Goal: Task Accomplishment & Management: Manage account settings

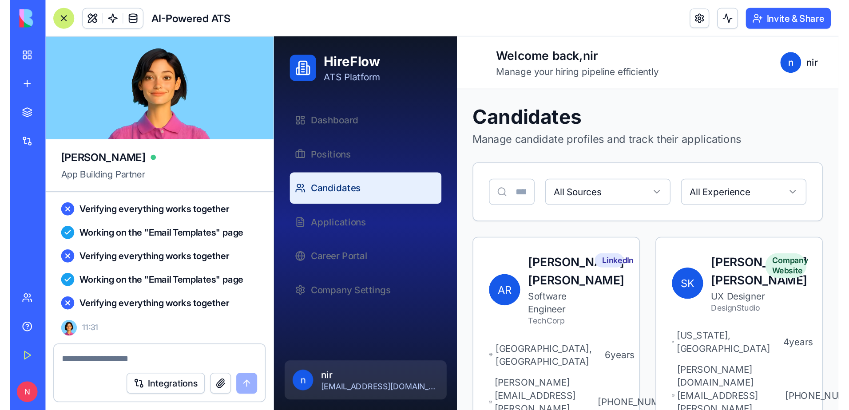
scroll to position [5452, 0]
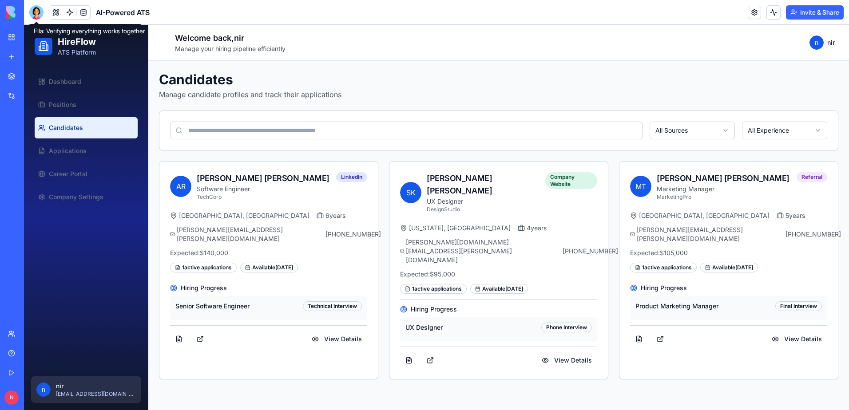
click at [41, 13] on div at bounding box center [36, 12] width 14 height 14
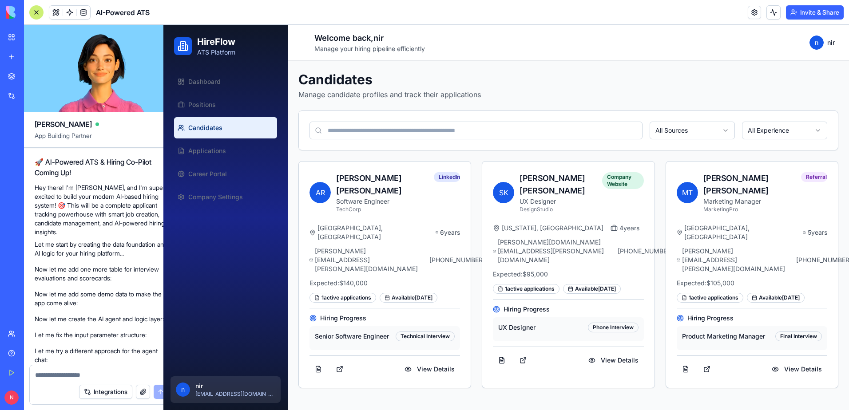
scroll to position [5469, 0]
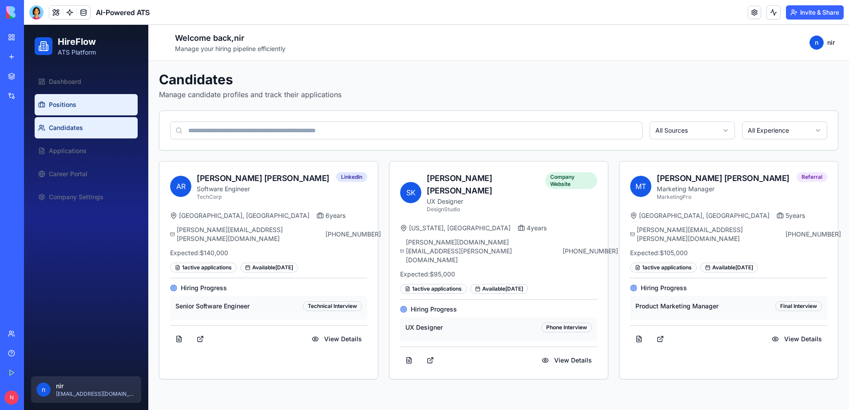
click at [71, 105] on span "Positions" at bounding box center [63, 104] width 28 height 9
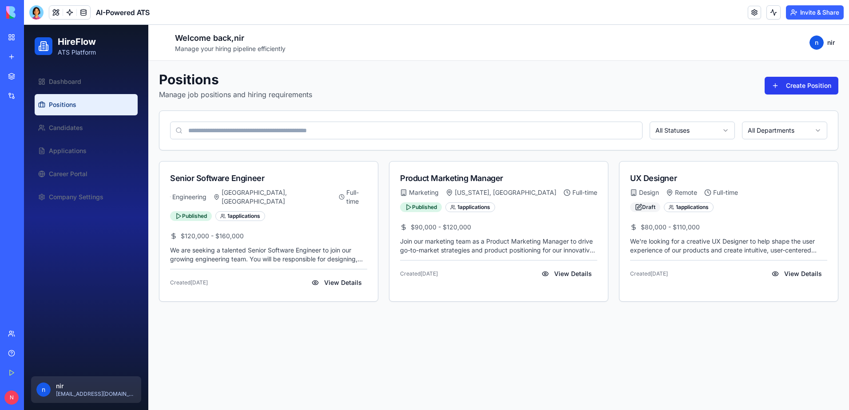
click at [782, 85] on button "Create Position" at bounding box center [801, 86] width 74 height 18
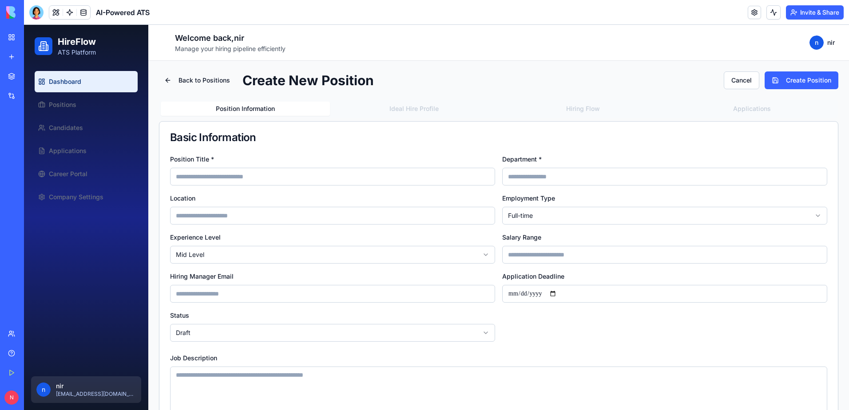
click at [87, 82] on link "Dashboard" at bounding box center [86, 81] width 103 height 21
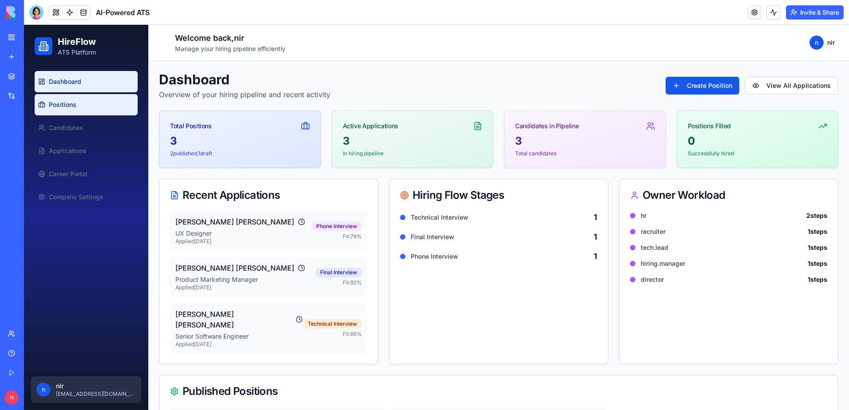
click at [55, 107] on span "Positions" at bounding box center [63, 104] width 28 height 9
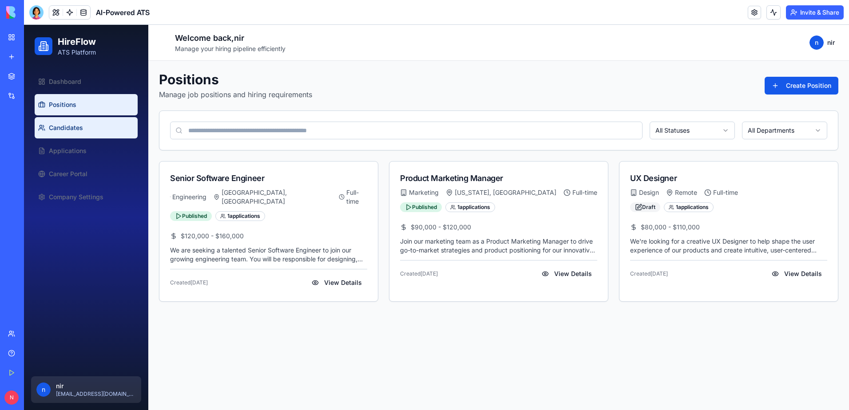
click at [52, 122] on link "Candidates" at bounding box center [86, 127] width 103 height 21
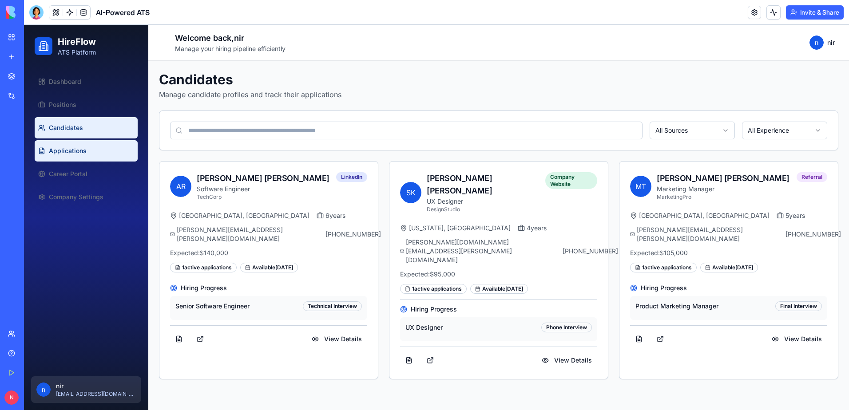
click at [61, 149] on span "Applications" at bounding box center [68, 150] width 38 height 9
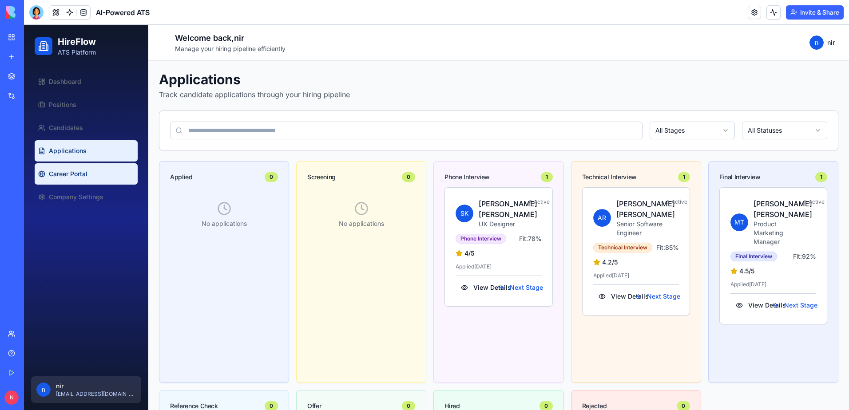
click at [80, 170] on span "Career Portal" at bounding box center [68, 174] width 39 height 9
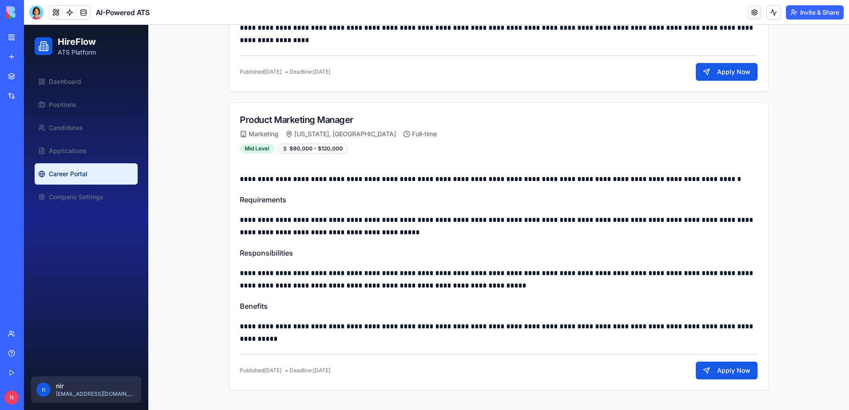
scroll to position [462, 0]
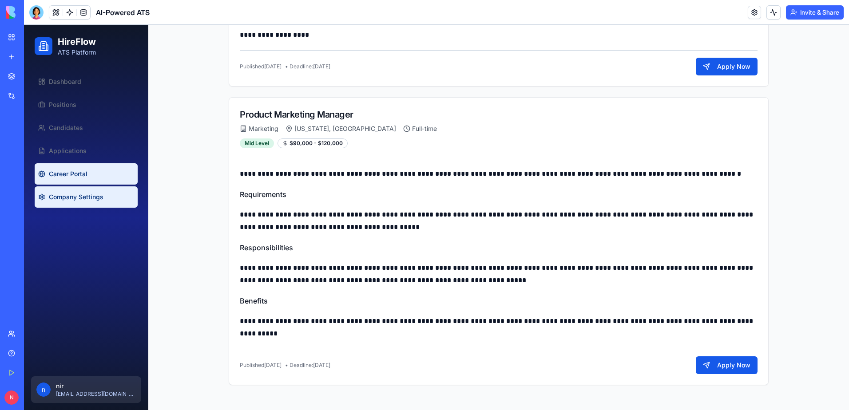
click at [99, 202] on link "Company Settings" at bounding box center [86, 196] width 103 height 21
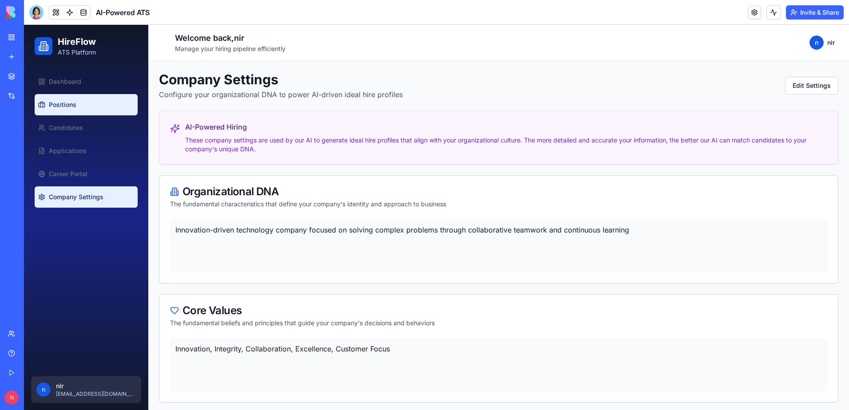
click at [70, 97] on link "Positions" at bounding box center [86, 104] width 103 height 21
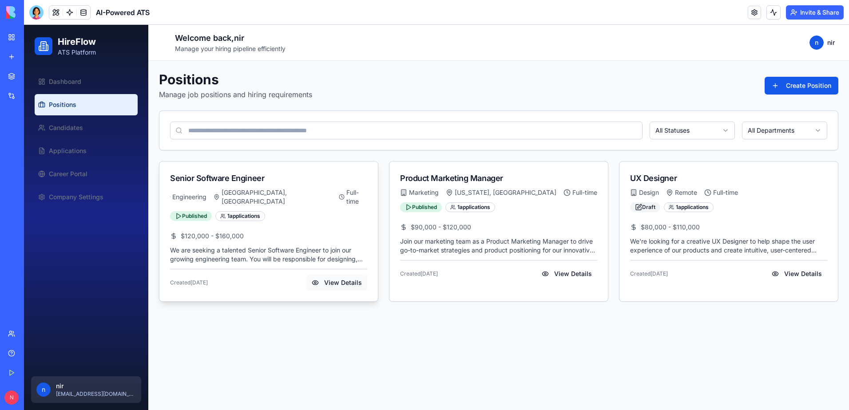
click at [325, 277] on button "View Details" at bounding box center [336, 283] width 61 height 16
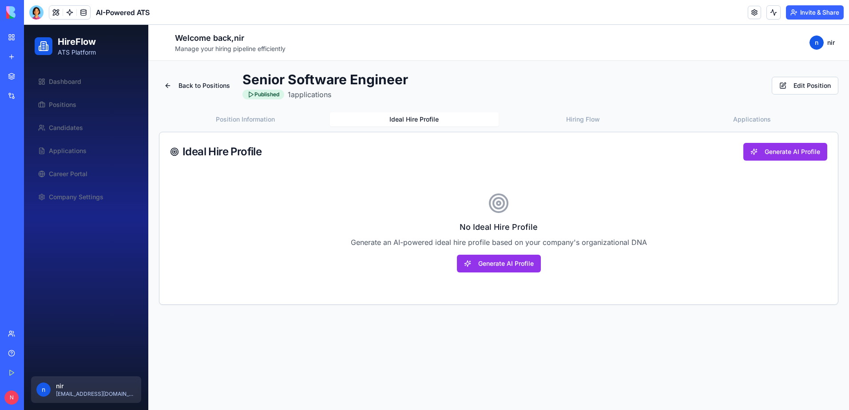
click at [390, 118] on button "Ideal Hire Profile" at bounding box center [414, 119] width 169 height 14
click at [507, 260] on button "Generate AI Profile" at bounding box center [499, 264] width 84 height 18
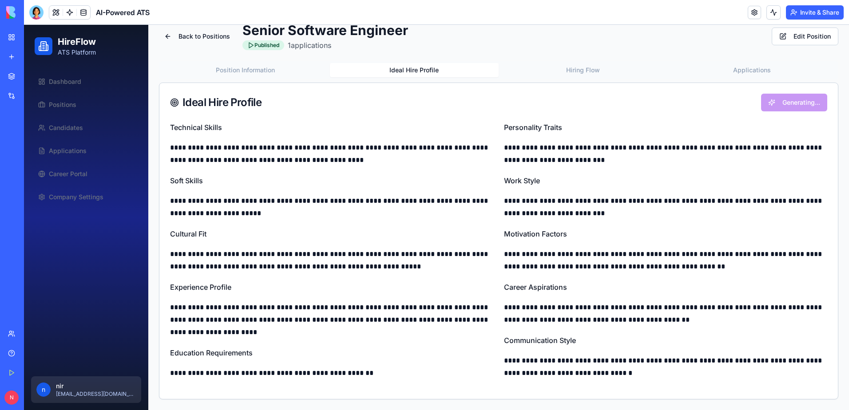
scroll to position [29, 0]
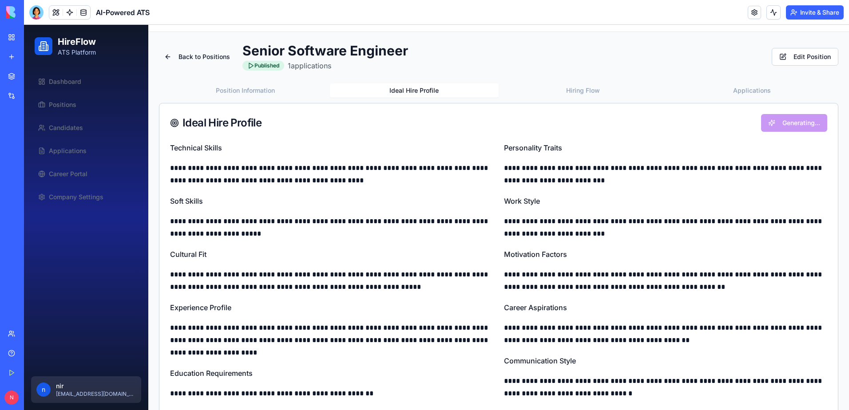
click at [566, 74] on div "**********" at bounding box center [498, 231] width 679 height 377
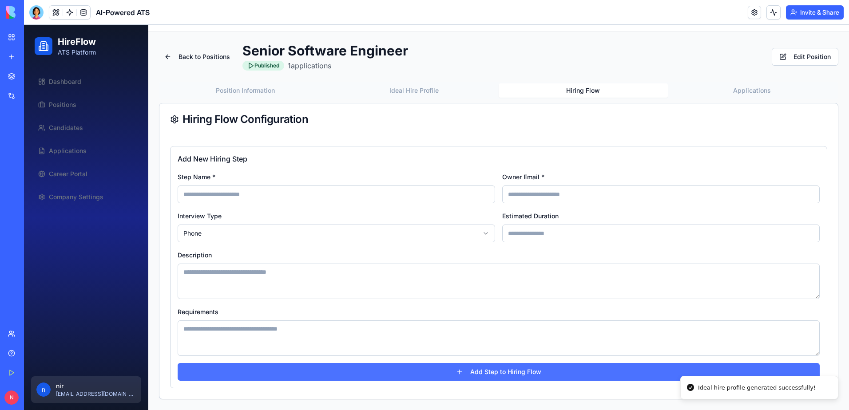
click at [456, 370] on button "Add Step to Hiring Flow" at bounding box center [499, 372] width 642 height 18
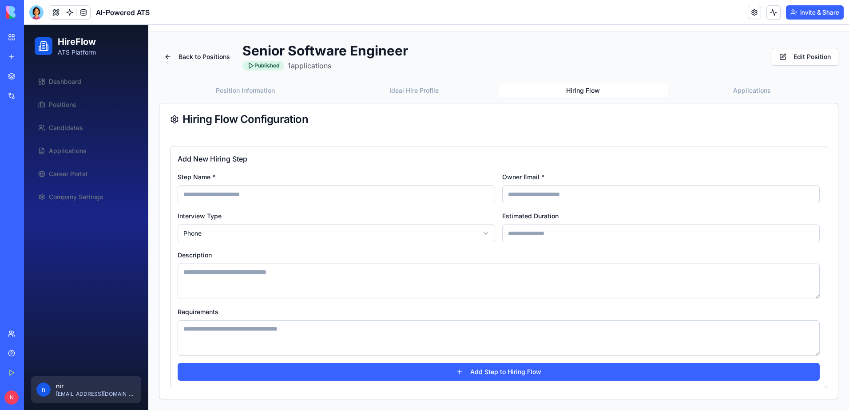
click at [407, 84] on div "Back to Positions Senior Software Engineer Published 1 applications Edit Positi…" at bounding box center [498, 221] width 679 height 357
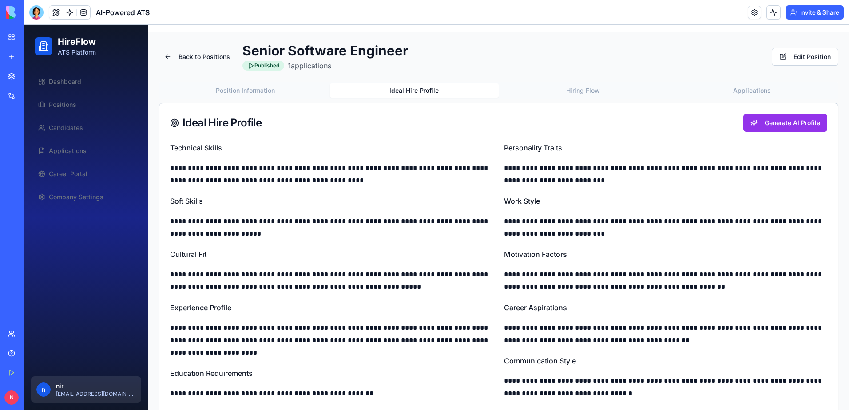
scroll to position [0, 0]
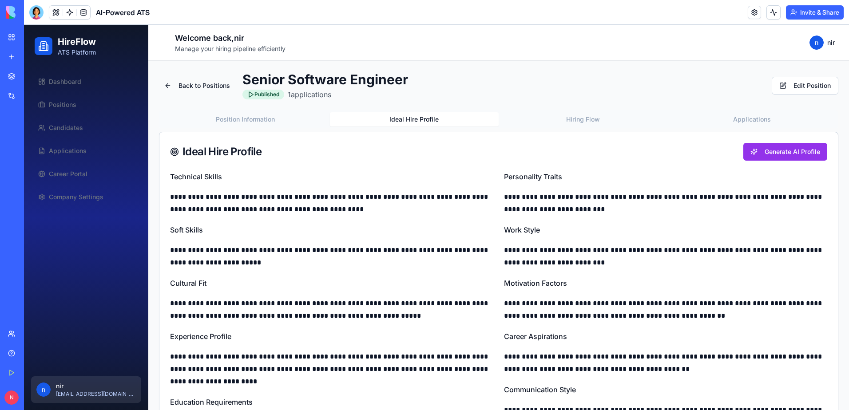
click at [265, 120] on button "Position Information" at bounding box center [245, 119] width 169 height 14
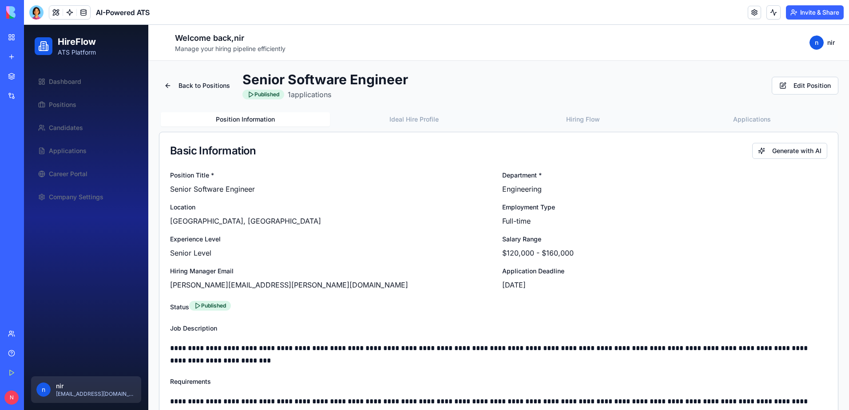
click at [573, 121] on button "Hiring Flow" at bounding box center [582, 119] width 169 height 14
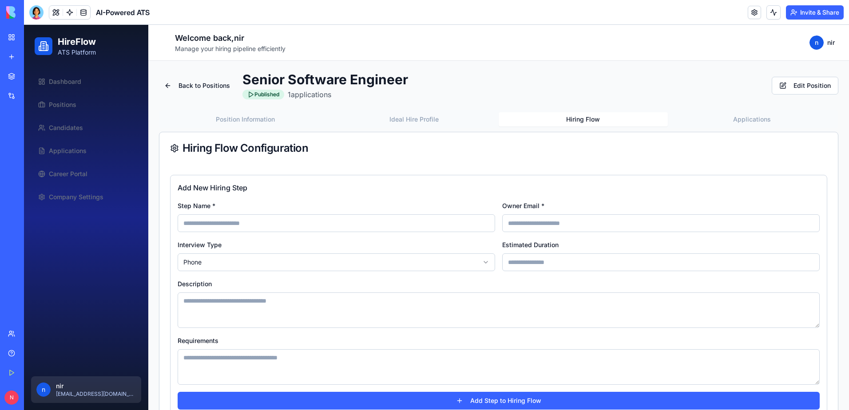
click at [253, 218] on input at bounding box center [336, 223] width 317 height 18
type input "**********"
click at [52, 148] on span "Applications" at bounding box center [68, 150] width 38 height 9
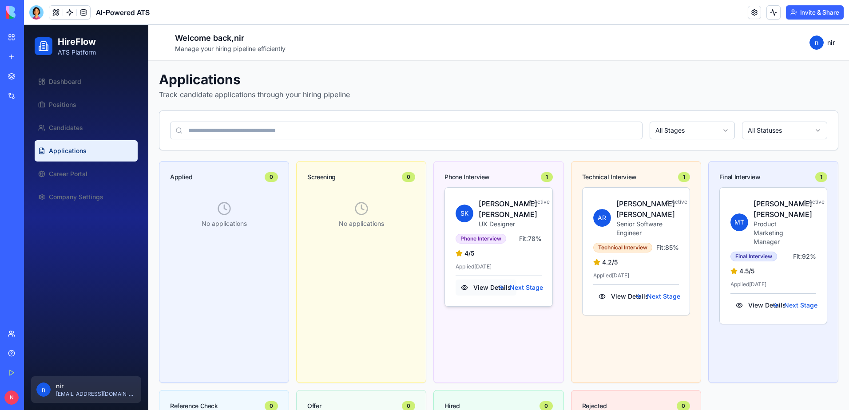
click at [476, 288] on button "View Details" at bounding box center [485, 288] width 61 height 16
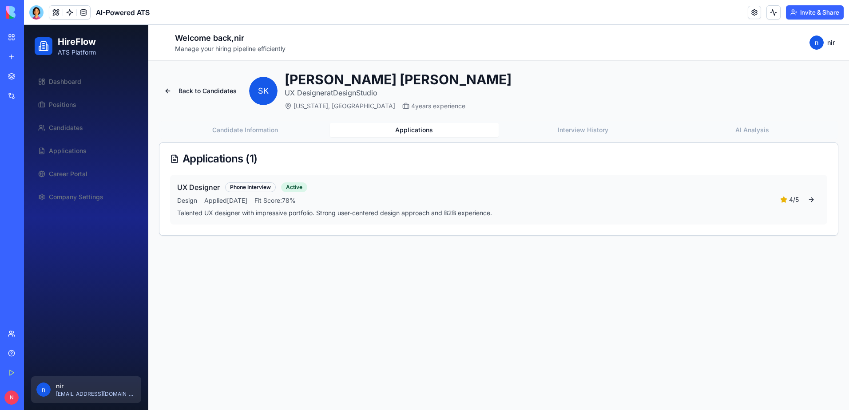
click at [411, 110] on div "Back to Candidates S K Sarah Kim UX Designer at DesignStudio New York, NY 4 yea…" at bounding box center [498, 153] width 679 height 164
click at [591, 133] on button "Interview History" at bounding box center [582, 130] width 169 height 14
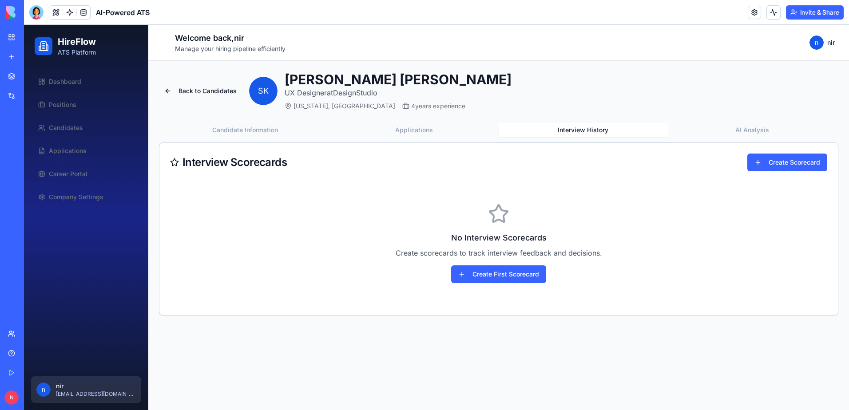
click at [743, 129] on button "AI Analysis" at bounding box center [752, 130] width 169 height 14
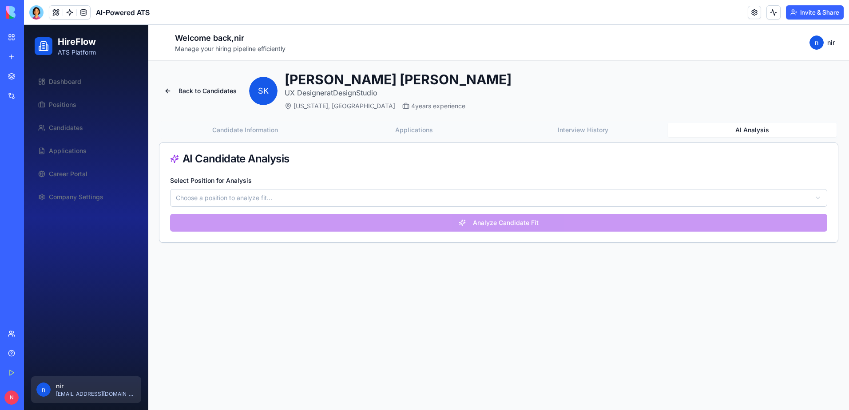
click at [260, 127] on button "Candidate Information" at bounding box center [245, 130] width 169 height 14
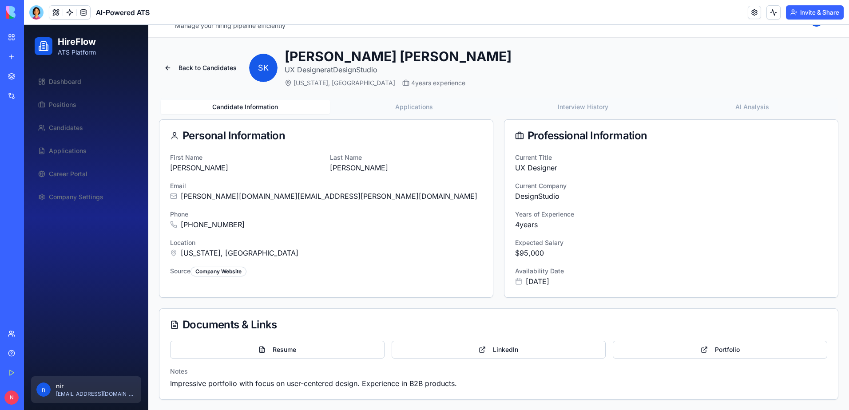
scroll to position [24, 0]
click at [88, 170] on link "Career Portal" at bounding box center [86, 173] width 103 height 21
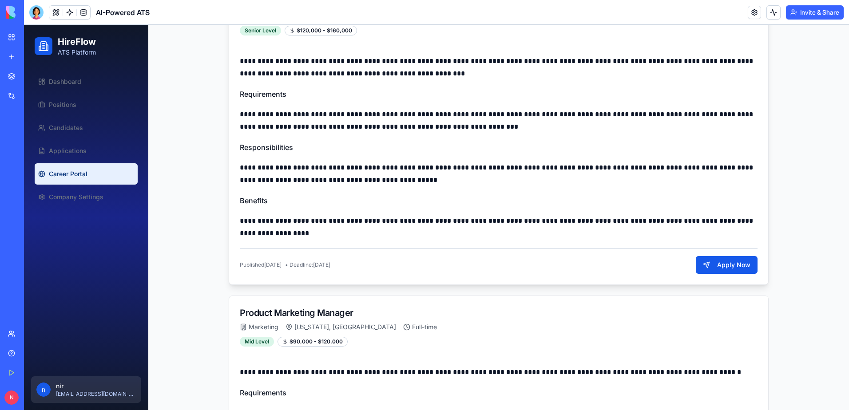
scroll to position [290, 0]
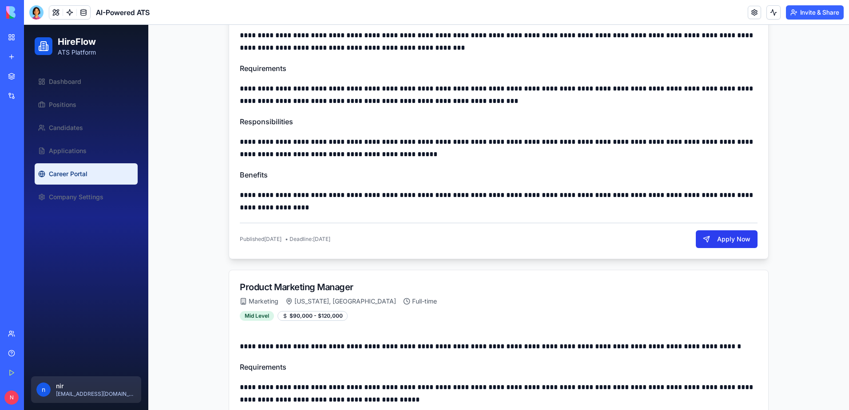
click at [725, 236] on button "Apply Now" at bounding box center [726, 239] width 62 height 18
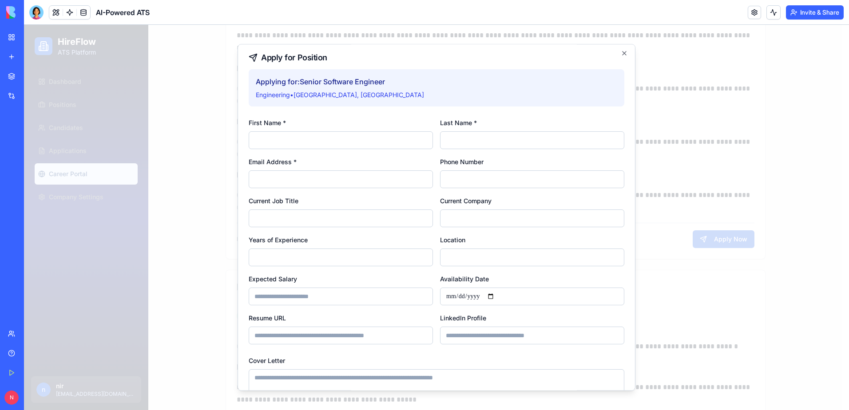
scroll to position [0, 0]
click at [620, 55] on icon "button" at bounding box center [623, 54] width 7 height 7
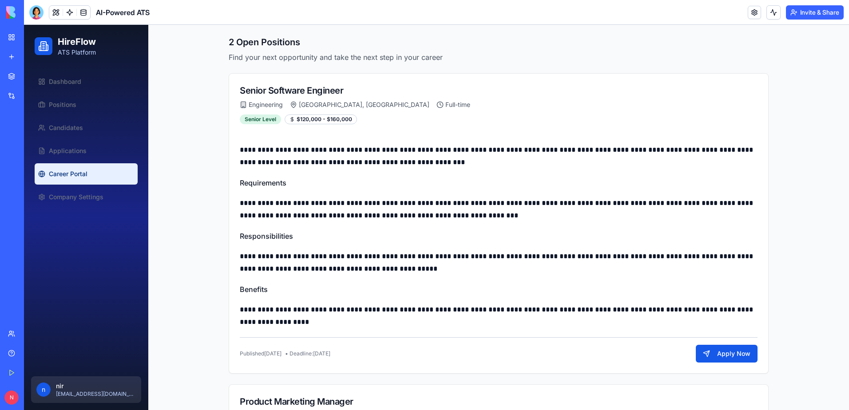
scroll to position [266, 0]
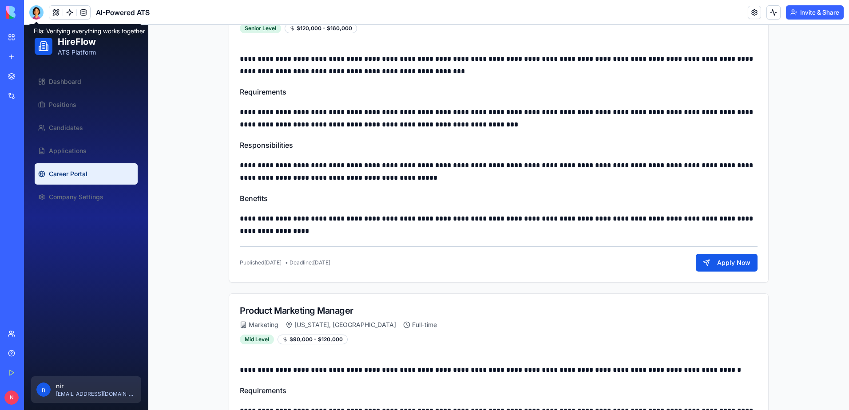
click at [36, 14] on div at bounding box center [36, 12] width 14 height 14
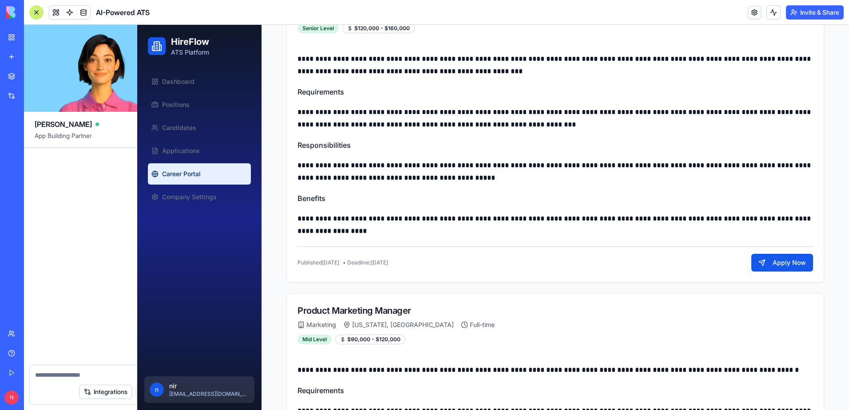
scroll to position [5469, 0]
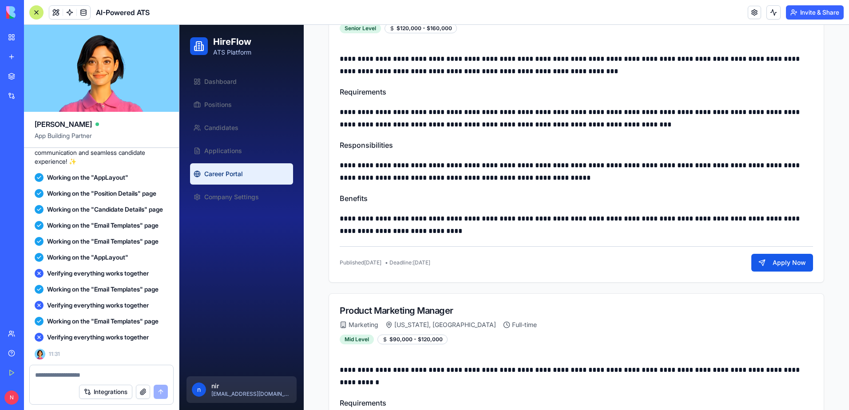
click at [99, 375] on textarea at bounding box center [101, 375] width 133 height 9
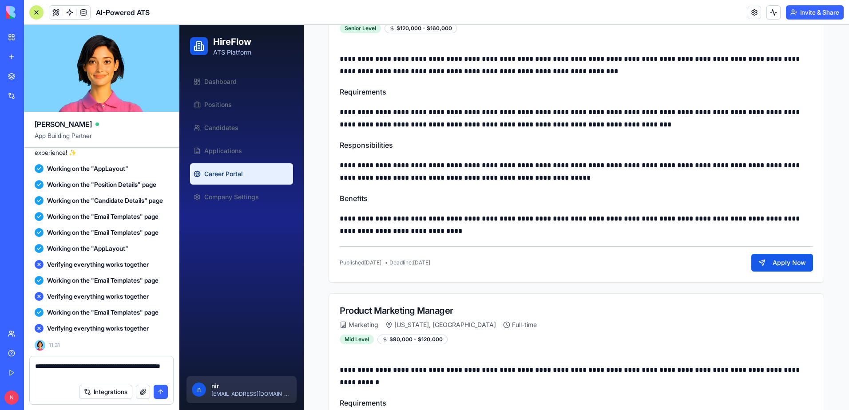
type textarea "**********"
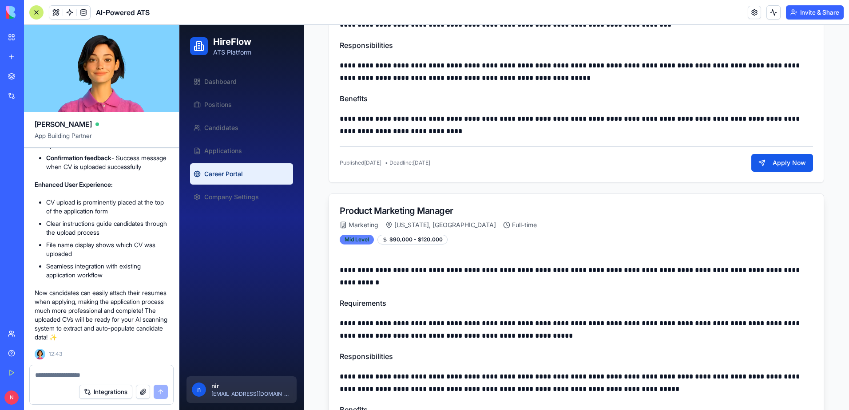
scroll to position [399, 0]
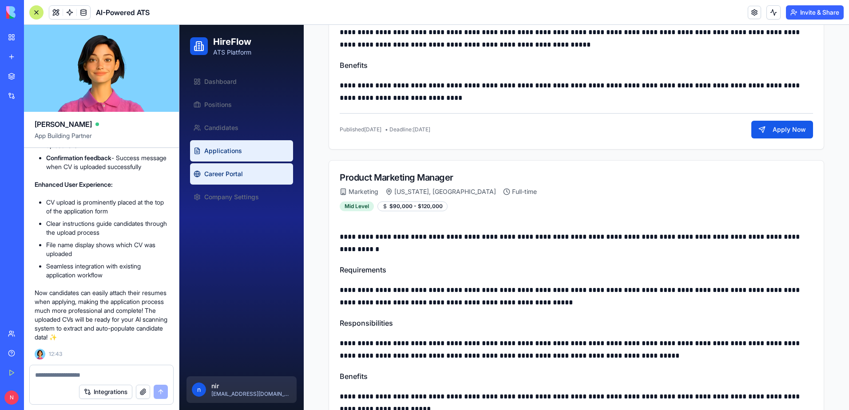
click at [242, 150] on link "Applications" at bounding box center [241, 150] width 103 height 21
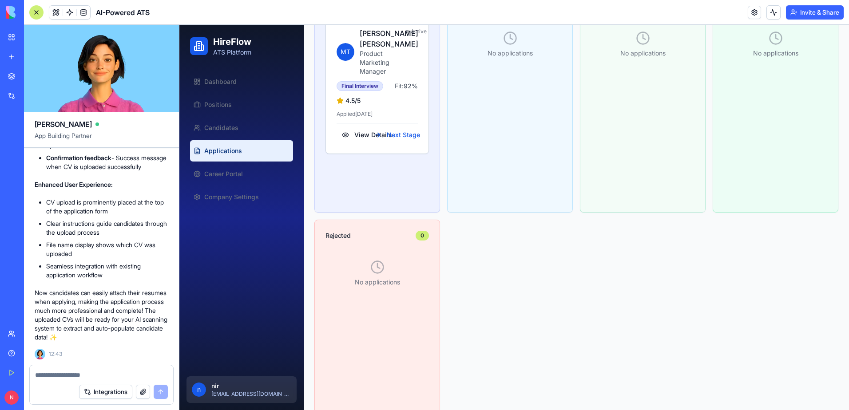
scroll to position [191, 0]
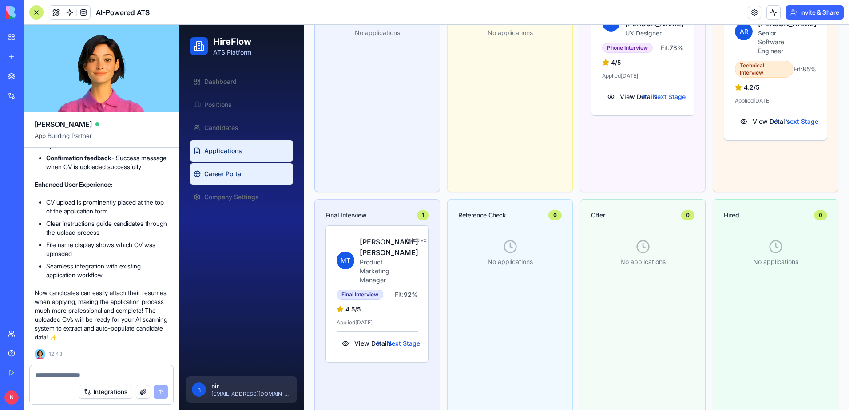
click at [233, 174] on span "Career Portal" at bounding box center [223, 174] width 39 height 9
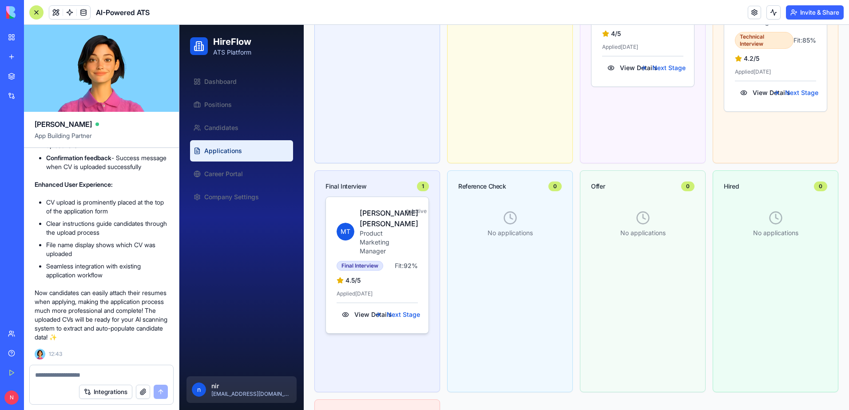
scroll to position [222, 0]
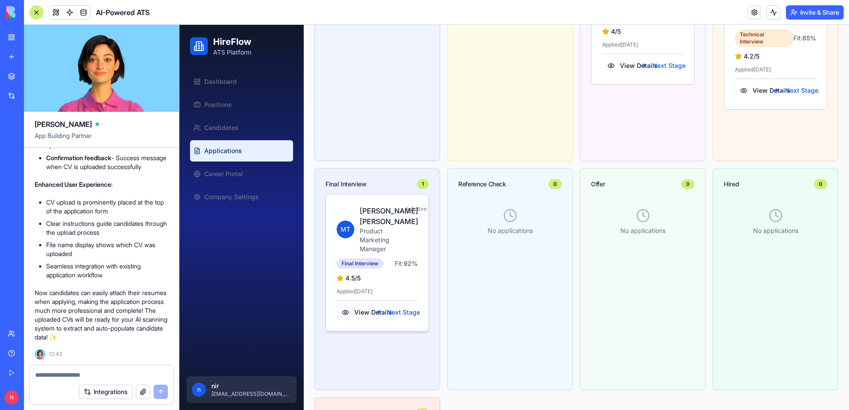
click at [350, 311] on button "View Details" at bounding box center [366, 312] width 61 height 16
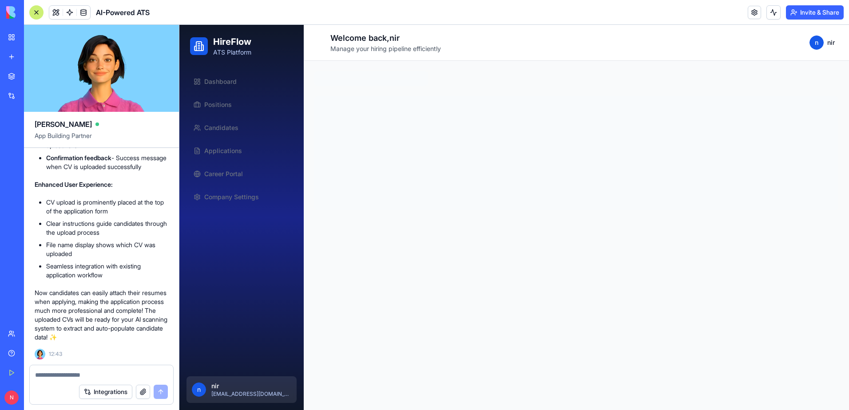
scroll to position [0, 0]
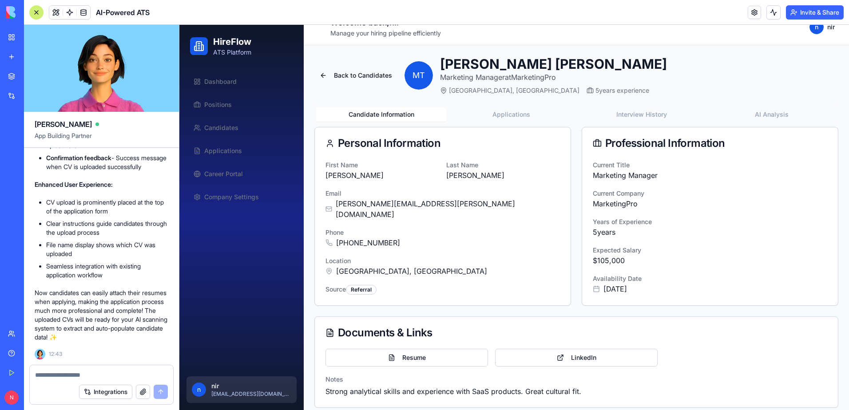
scroll to position [24, 0]
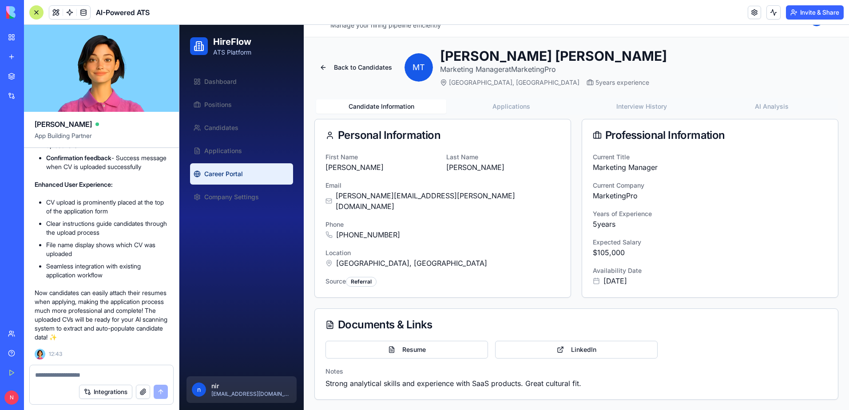
click at [209, 173] on span "Career Portal" at bounding box center [223, 174] width 39 height 9
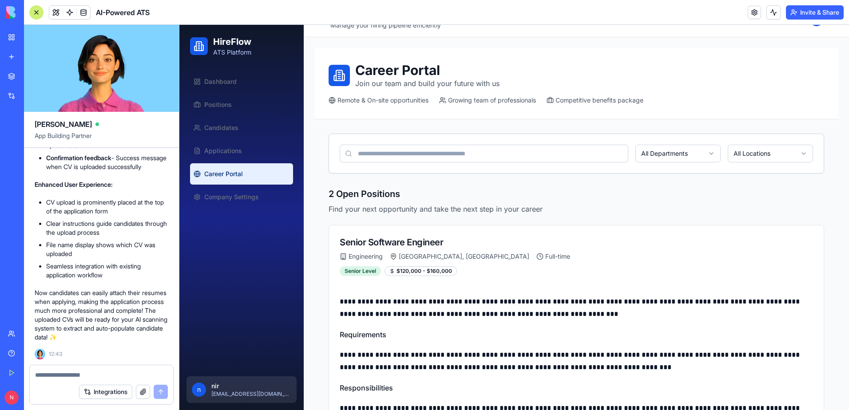
click at [103, 374] on textarea at bounding box center [101, 375] width 133 height 9
type textarea "**********"
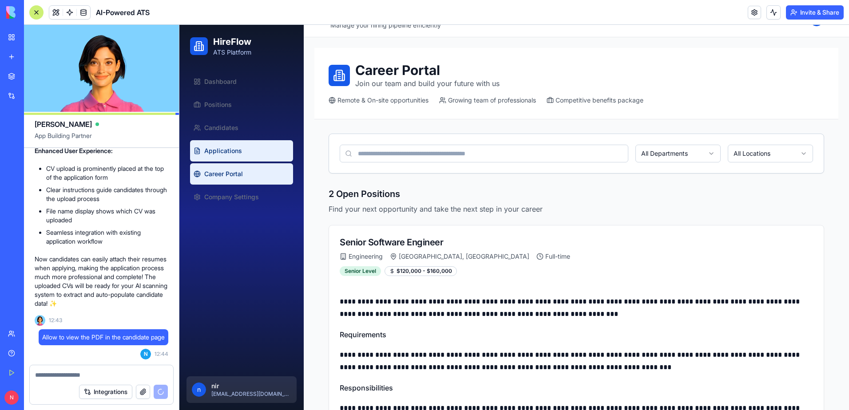
click at [230, 141] on link "Applications" at bounding box center [241, 150] width 103 height 21
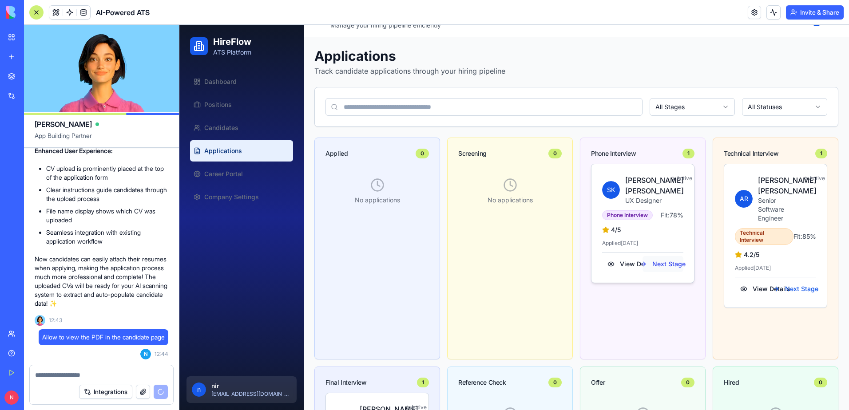
click at [663, 272] on button "Next Stage" at bounding box center [662, 264] width 41 height 16
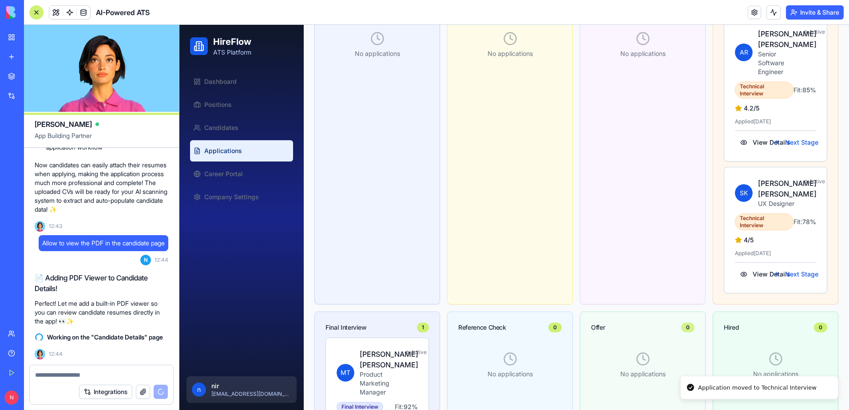
scroll to position [201, 0]
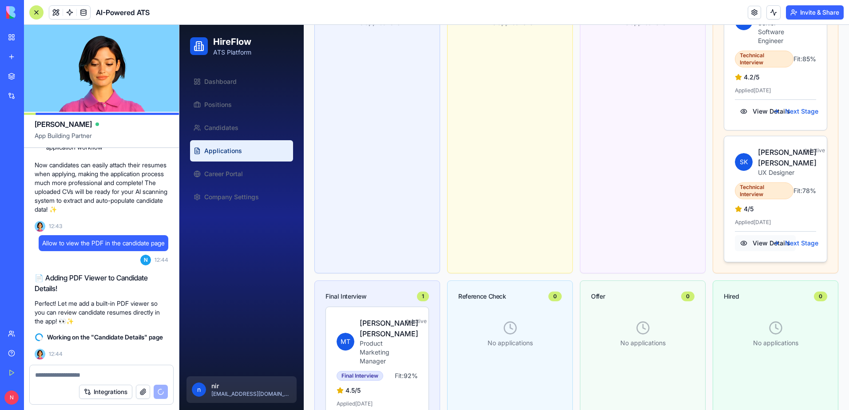
click at [736, 251] on button "View Details" at bounding box center [765, 243] width 61 height 16
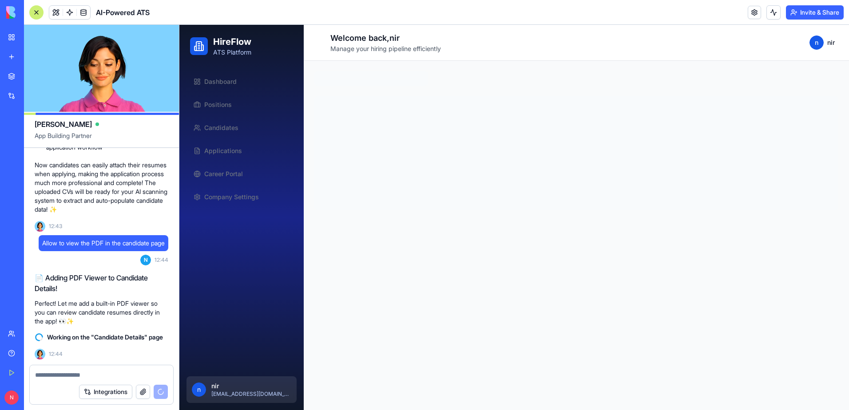
scroll to position [0, 0]
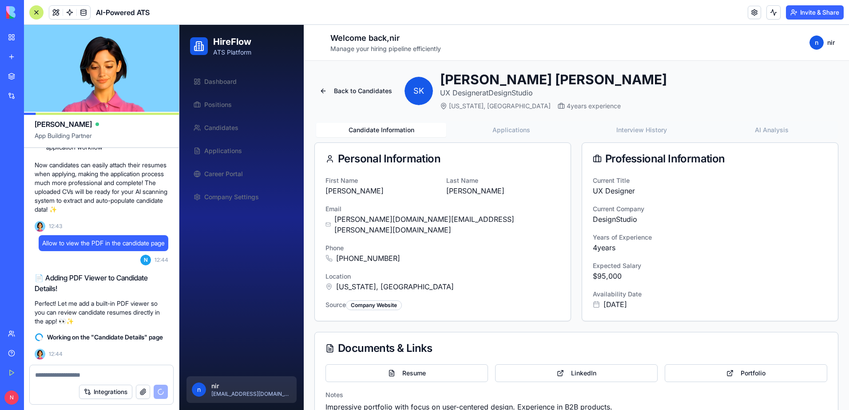
scroll to position [24, 0]
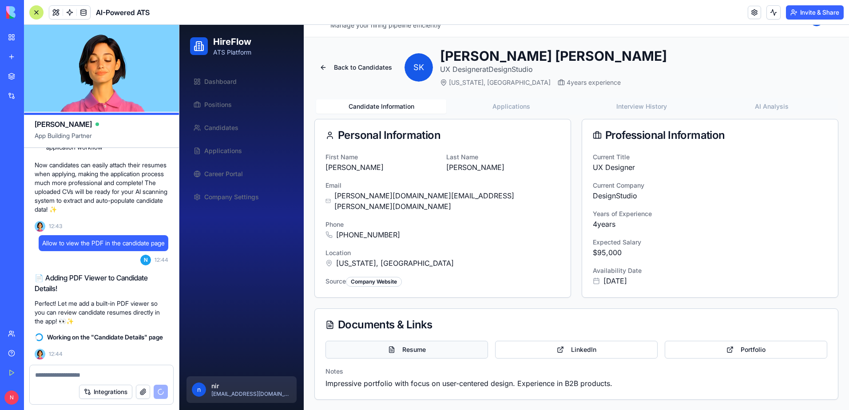
click at [418, 350] on link "Resume" at bounding box center [406, 350] width 162 height 18
click at [710, 351] on link "Portfolio" at bounding box center [745, 350] width 162 height 18
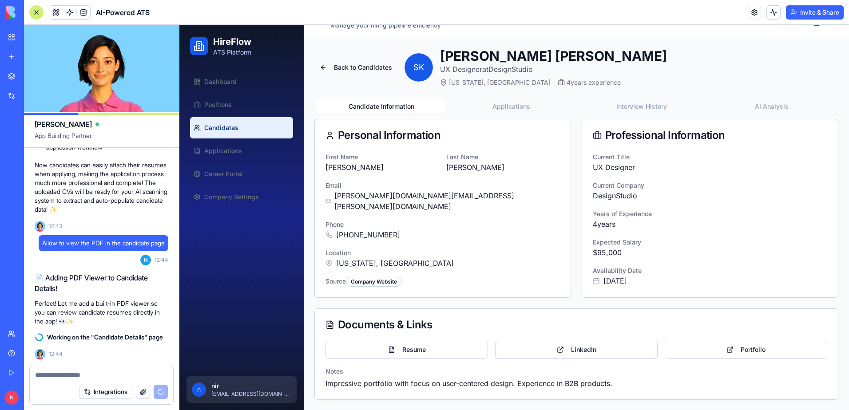
click at [231, 124] on span "Candidates" at bounding box center [221, 127] width 34 height 9
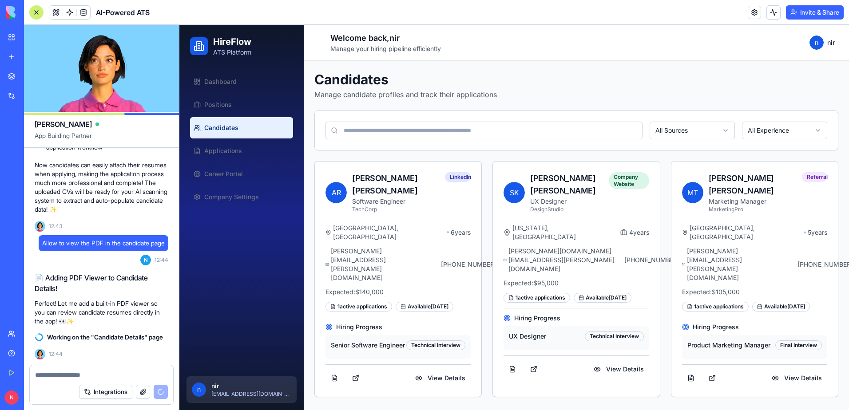
click at [83, 373] on textarea at bounding box center [101, 375] width 133 height 9
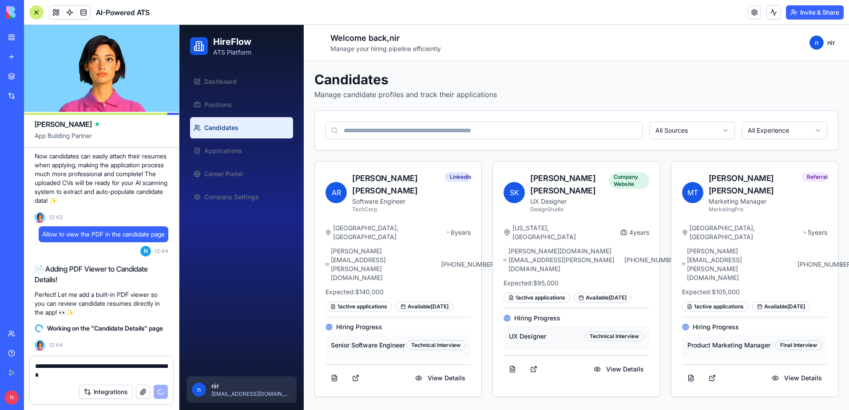
type textarea "**********"
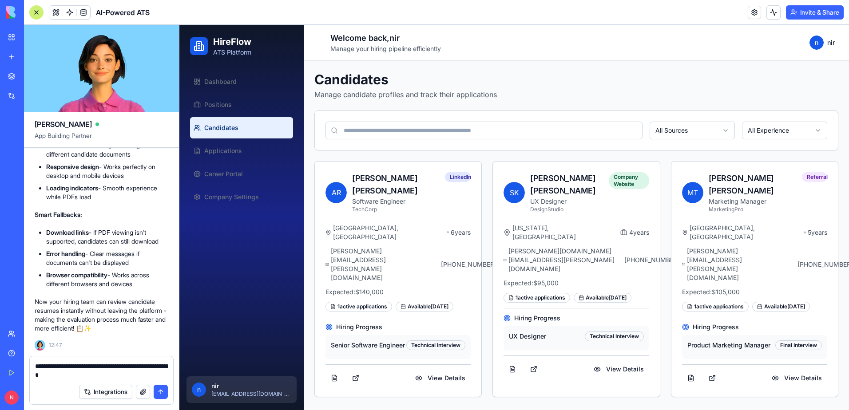
scroll to position [6560, 0]
click at [32, 15] on div at bounding box center [36, 12] width 14 height 14
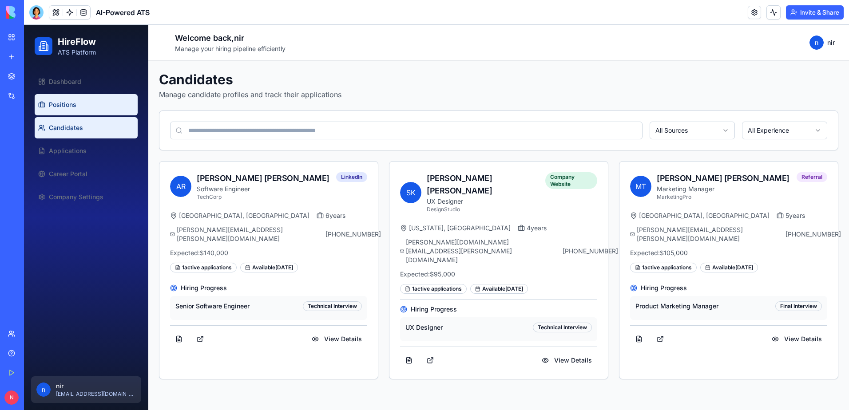
click at [56, 101] on span "Positions" at bounding box center [63, 104] width 28 height 9
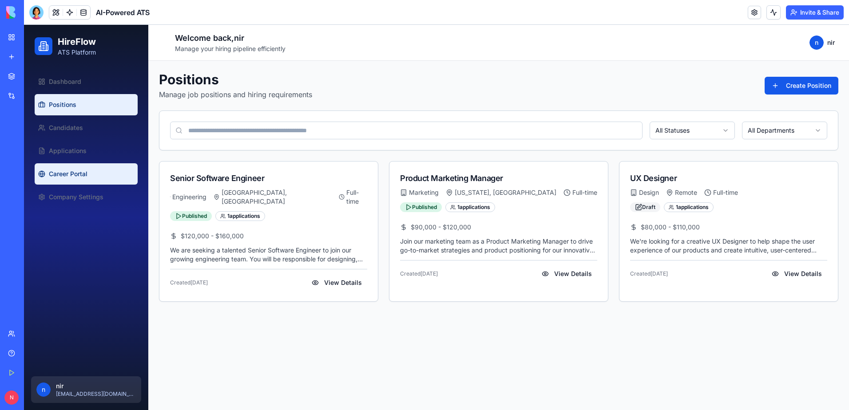
click at [87, 173] on span "Career Portal" at bounding box center [68, 174] width 39 height 9
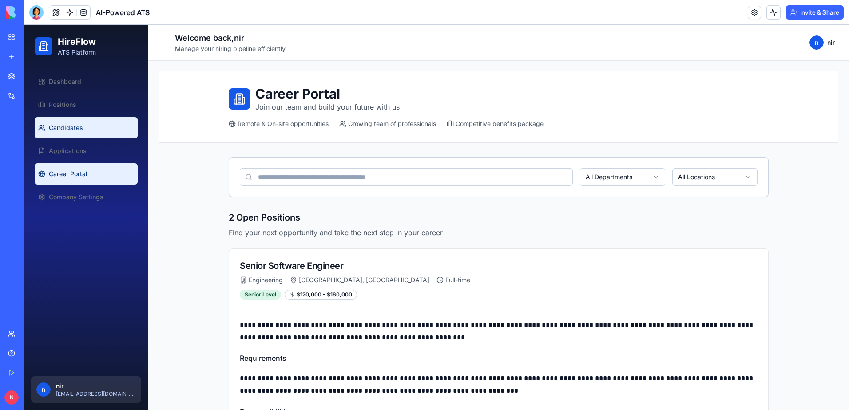
click at [87, 132] on link "Candidates" at bounding box center [86, 127] width 103 height 21
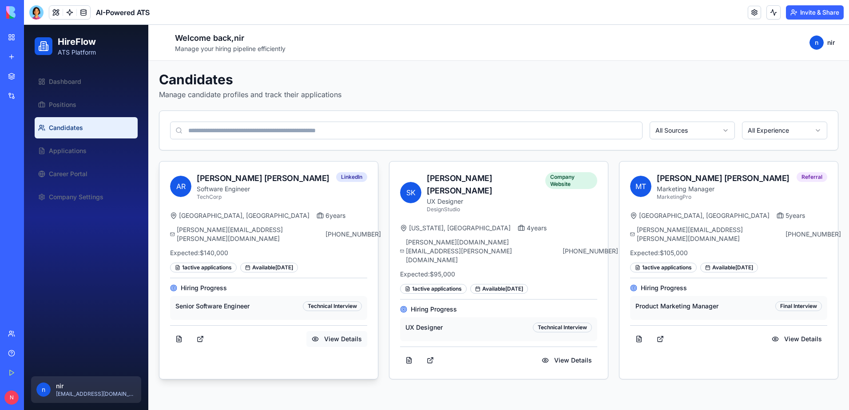
click at [327, 331] on button "View Details" at bounding box center [336, 339] width 61 height 16
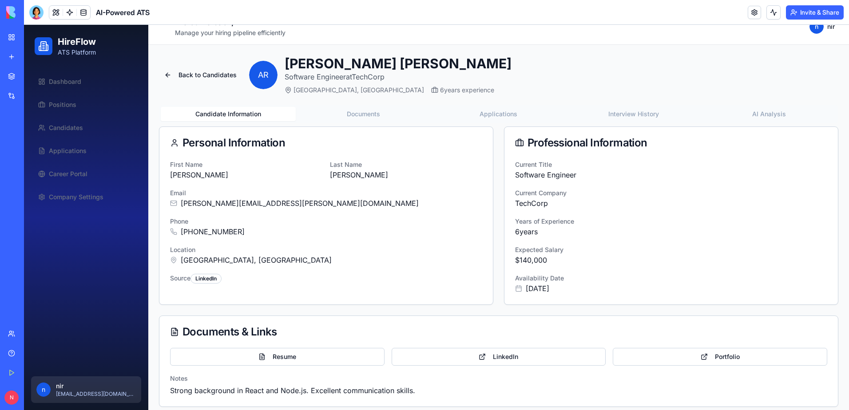
scroll to position [24, 0]
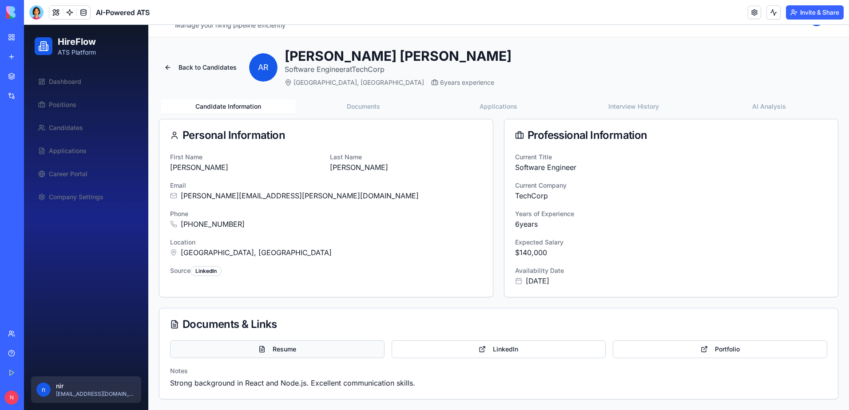
click at [295, 346] on link "Resume" at bounding box center [277, 349] width 214 height 18
click at [52, 113] on link "Positions" at bounding box center [86, 104] width 103 height 21
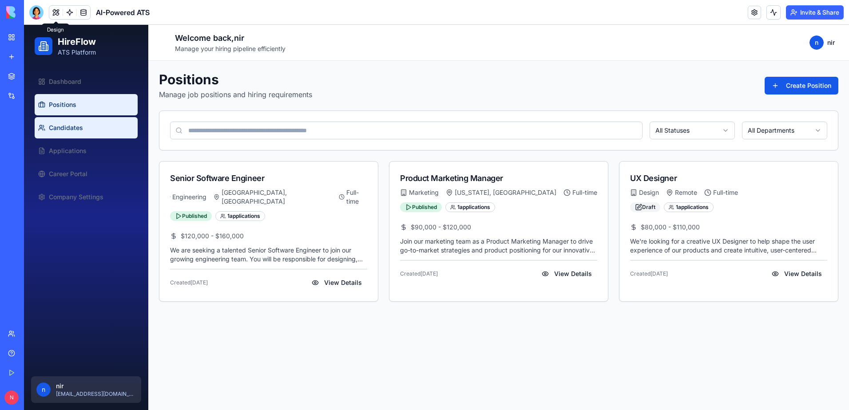
click at [81, 126] on span "Candidates" at bounding box center [66, 127] width 34 height 9
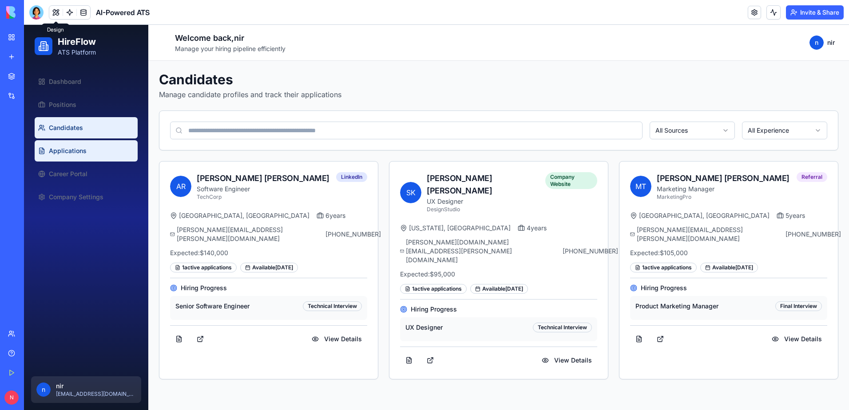
click at [85, 150] on span "Applications" at bounding box center [68, 150] width 38 height 9
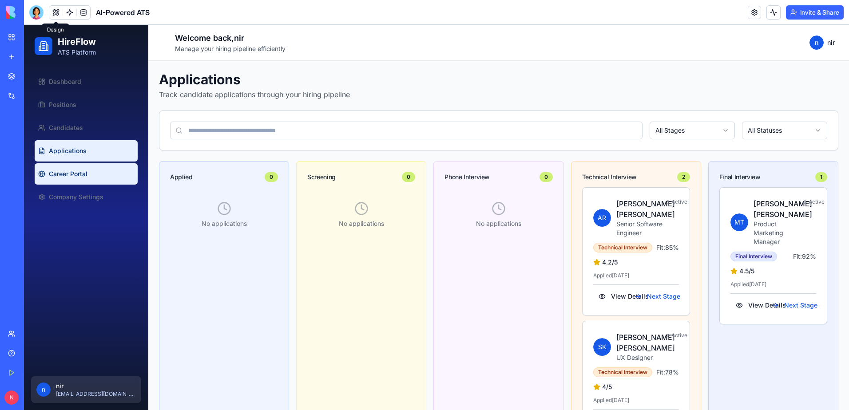
click at [98, 180] on link "Career Portal" at bounding box center [86, 173] width 103 height 21
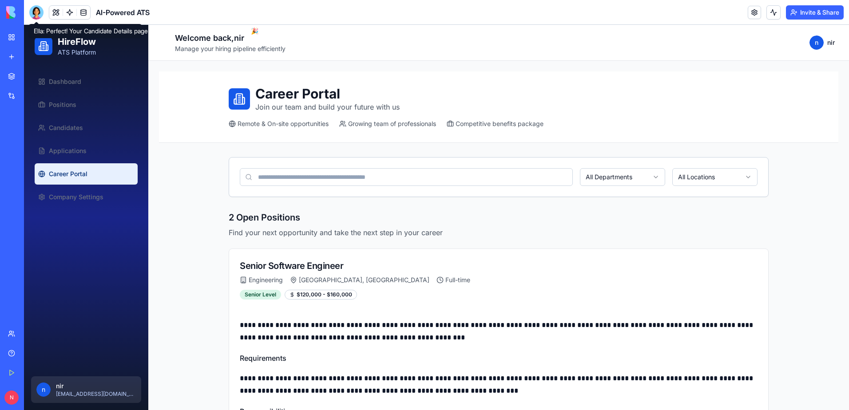
click at [37, 12] on div at bounding box center [36, 12] width 14 height 14
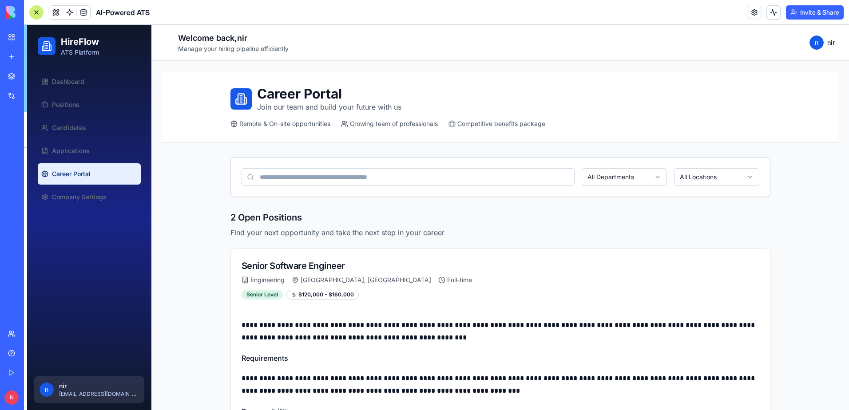
scroll to position [6551, 0]
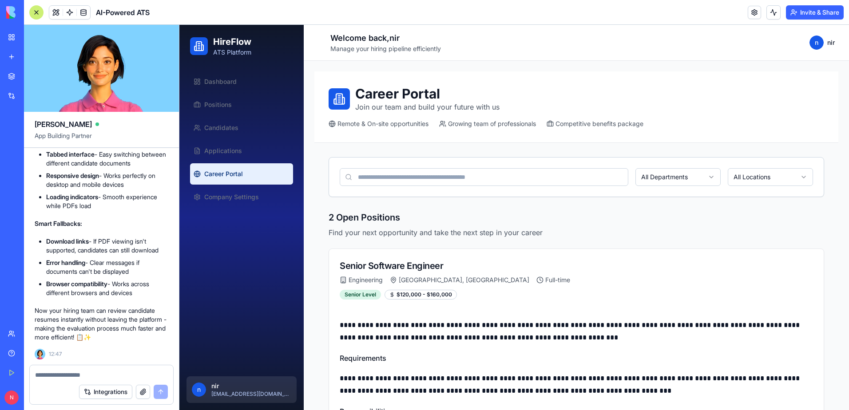
click at [84, 372] on textarea at bounding box center [101, 375] width 133 height 9
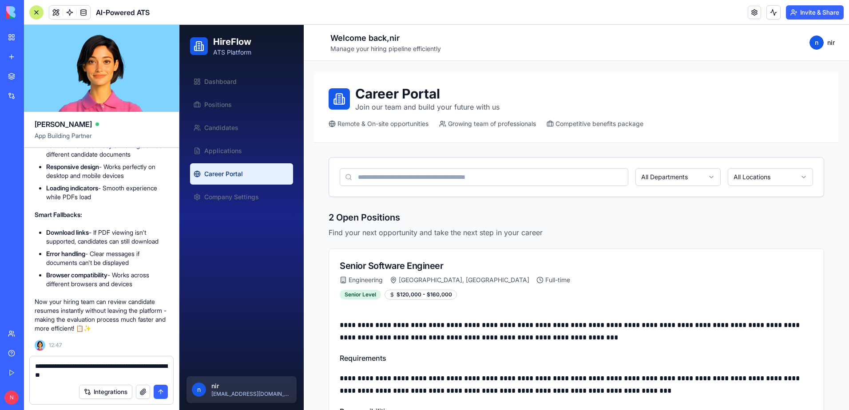
type textarea "**********"
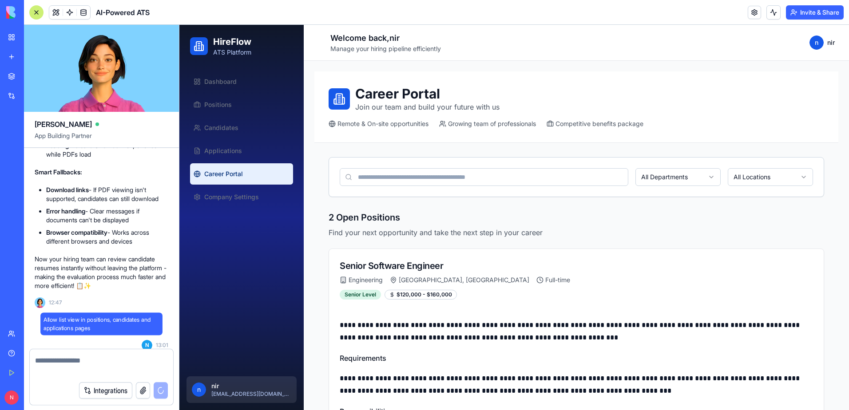
scroll to position [6593, 0]
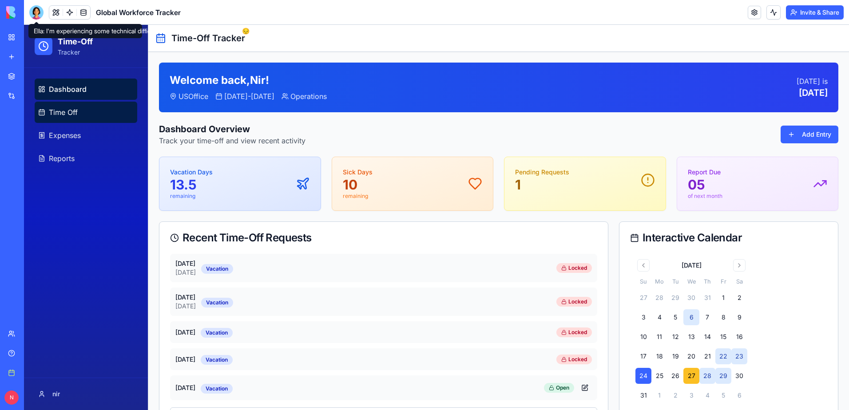
click at [91, 116] on link "Time Off" at bounding box center [86, 112] width 103 height 21
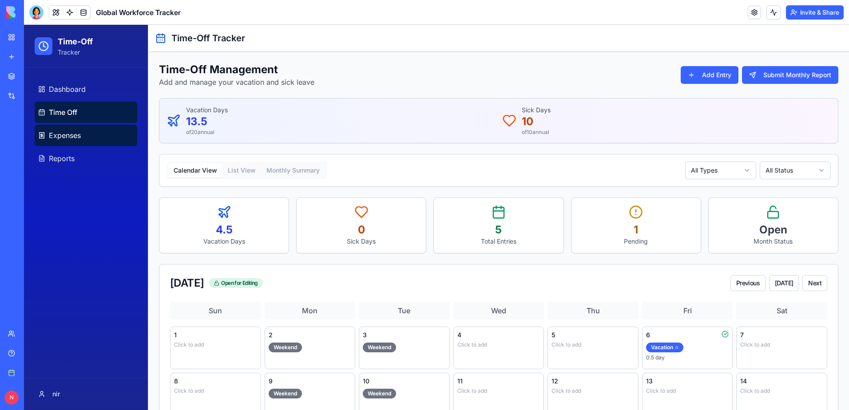
click at [91, 137] on link "Expenses" at bounding box center [86, 135] width 103 height 21
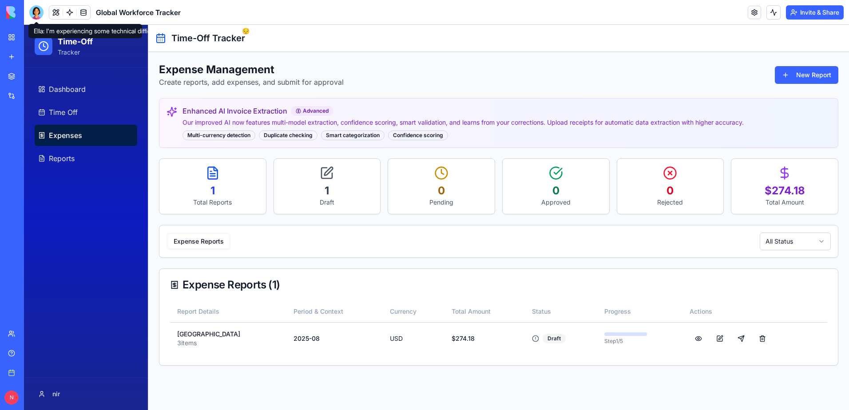
click at [38, 11] on div at bounding box center [36, 12] width 14 height 14
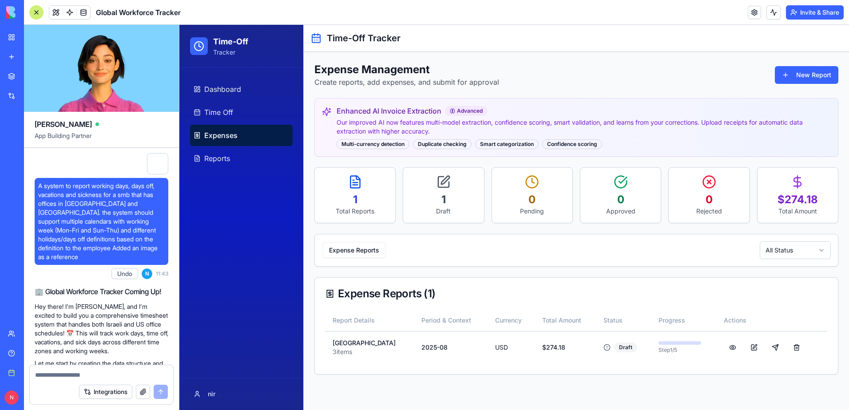
scroll to position [31750, 0]
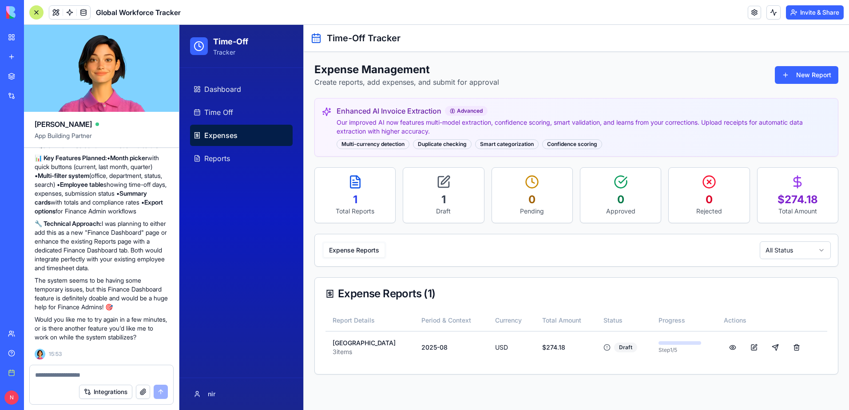
click at [12, 35] on link "My Workspace" at bounding box center [21, 37] width 36 height 18
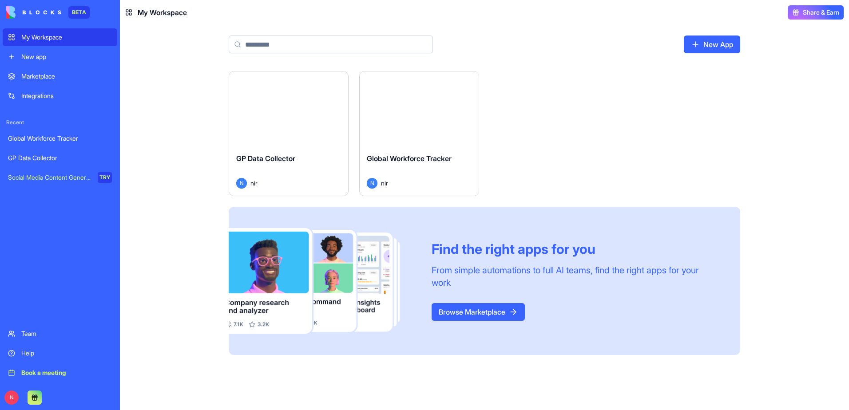
click at [308, 134] on div "Launch" at bounding box center [288, 108] width 119 height 75
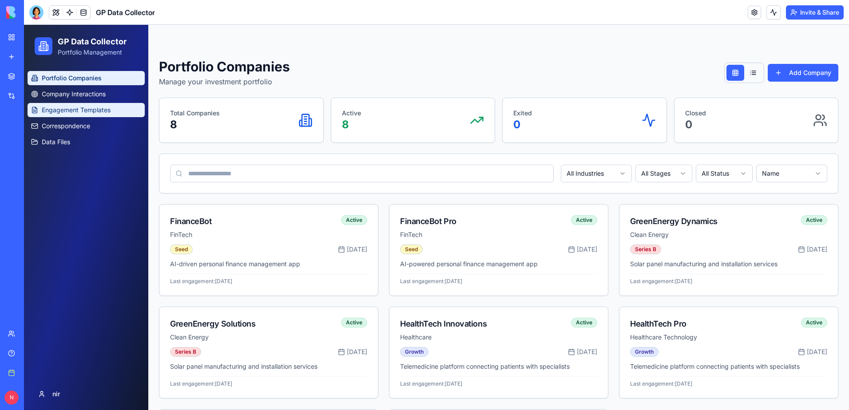
click at [102, 110] on span "Engagement Templates" at bounding box center [76, 110] width 69 height 9
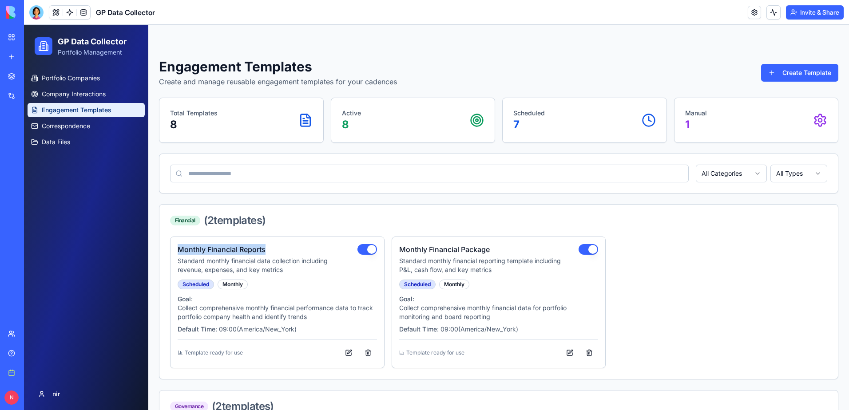
drag, startPoint x: 278, startPoint y: 249, endPoint x: 164, endPoint y: 248, distance: 114.1
click at [164, 248] on div "Monthly Financial Reports Standard monthly financial data collection including …" at bounding box center [498, 308] width 678 height 142
click at [67, 144] on span "Data Files" at bounding box center [56, 142] width 28 height 9
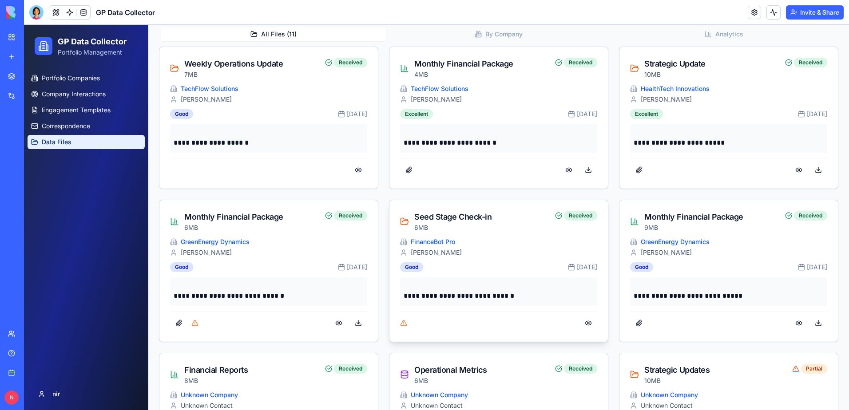
scroll to position [355, 0]
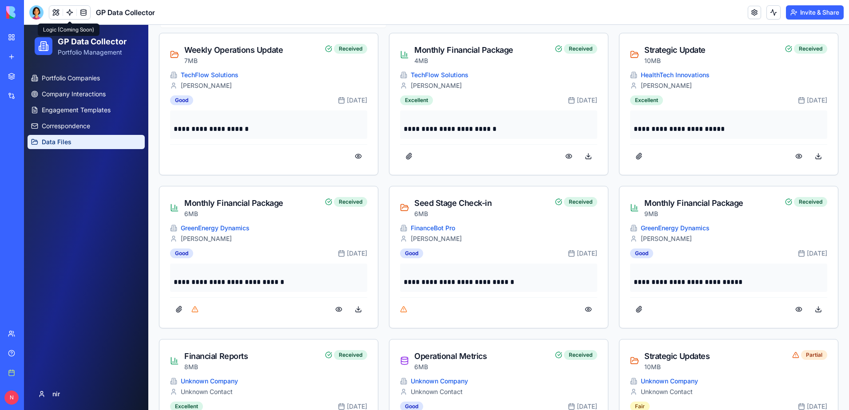
click at [68, 14] on link at bounding box center [69, 12] width 13 height 13
click at [75, 16] on link at bounding box center [69, 12] width 13 height 13
click at [57, 12] on button at bounding box center [55, 12] width 13 height 13
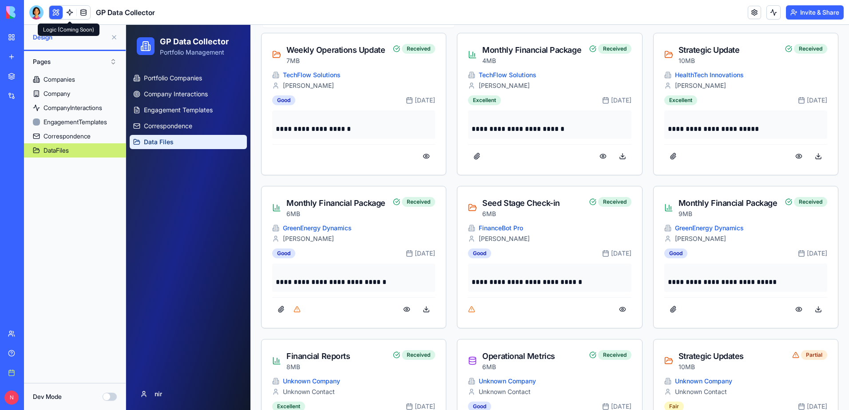
click at [70, 12] on link at bounding box center [69, 12] width 13 height 13
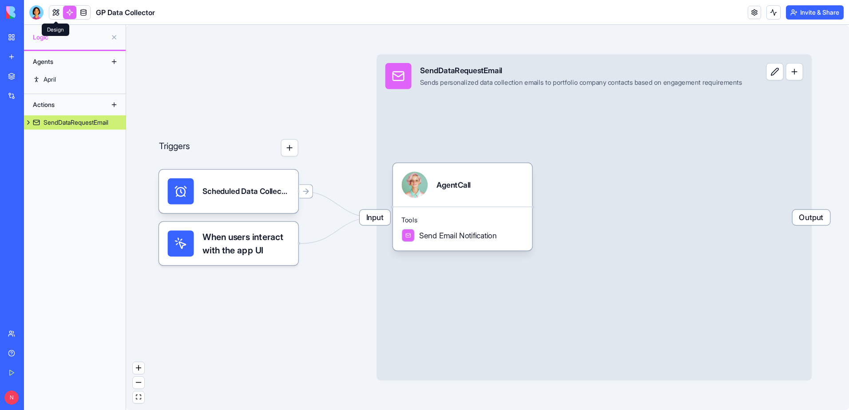
click at [55, 17] on link at bounding box center [55, 12] width 13 height 13
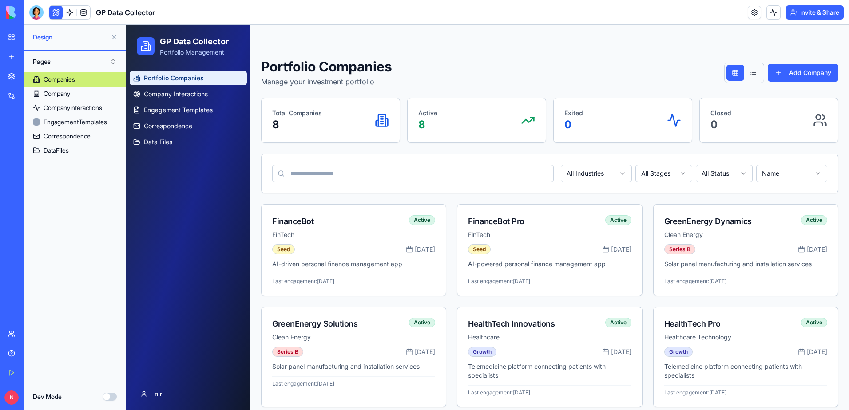
click at [51, 242] on div "Companies Company CompanyInteractions EngagementTemplates Correspondence DataFi…" at bounding box center [75, 224] width 102 height 304
click at [10, 39] on link "My Workspace" at bounding box center [21, 37] width 36 height 18
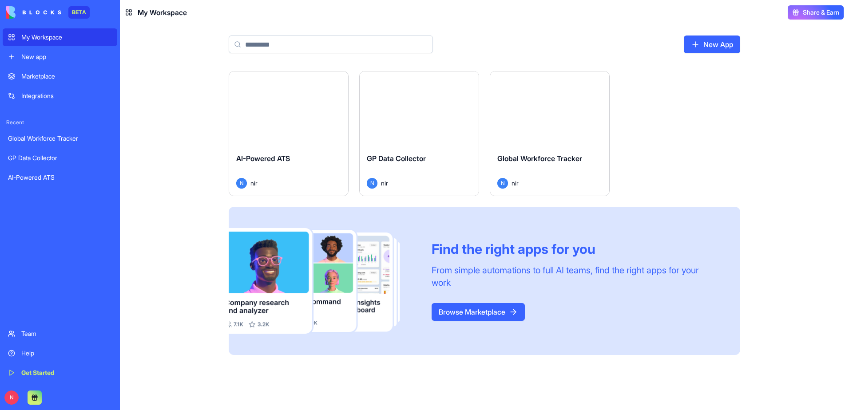
click at [242, 93] on div "Launch" at bounding box center [288, 108] width 119 height 75
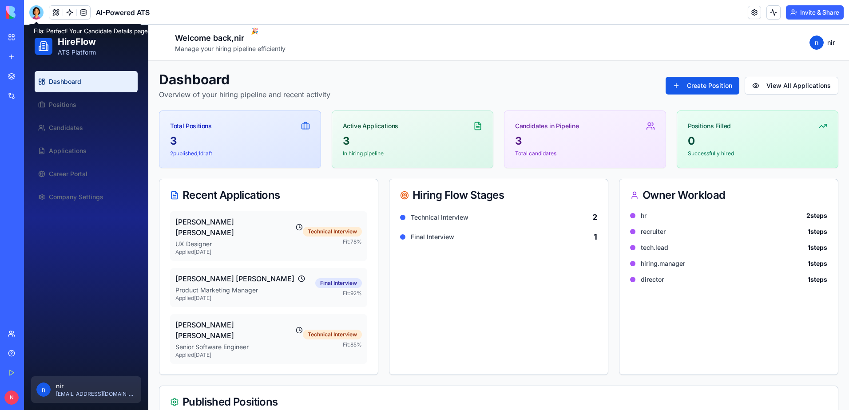
click at [38, 7] on div at bounding box center [36, 12] width 14 height 14
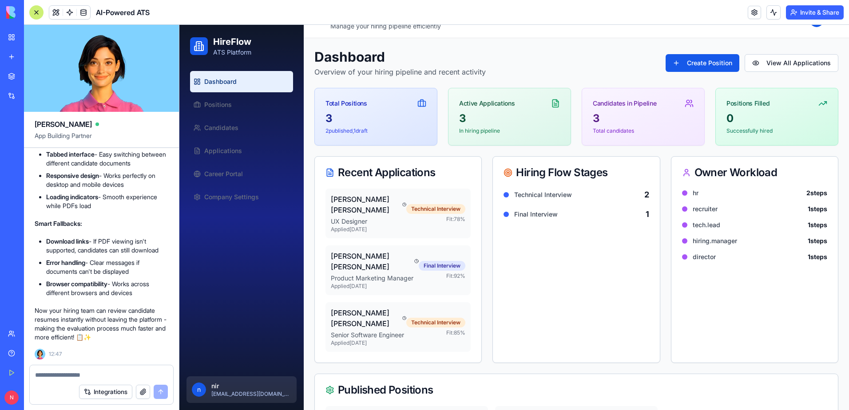
scroll to position [44, 0]
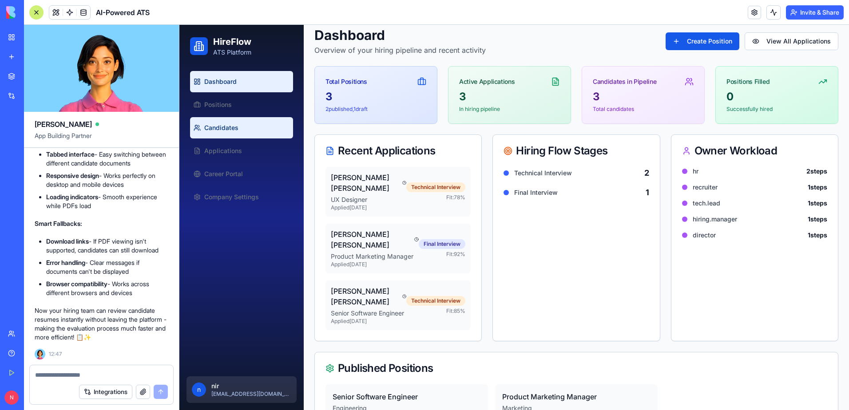
click at [227, 130] on span "Candidates" at bounding box center [221, 127] width 34 height 9
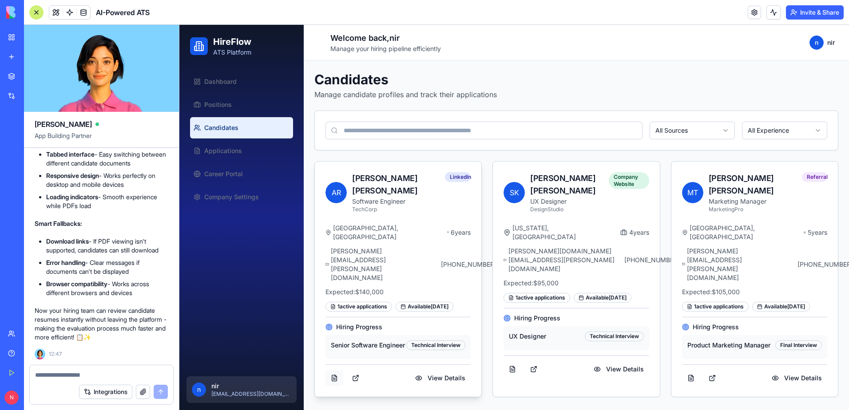
click at [335, 370] on link at bounding box center [334, 378] width 18 height 16
